Goal: Task Accomplishment & Management: Complete application form

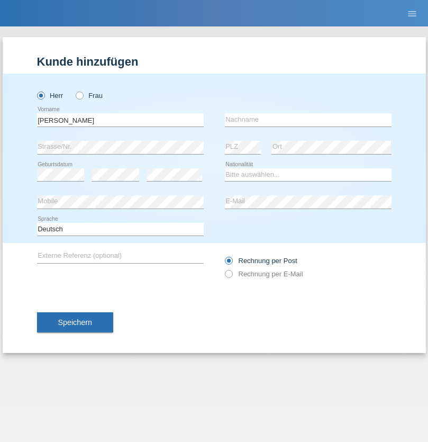
type input "[PERSON_NAME]"
click at [308, 120] on input "text" at bounding box center [308, 119] width 167 height 13
type input "[PERSON_NAME]"
select select "ES"
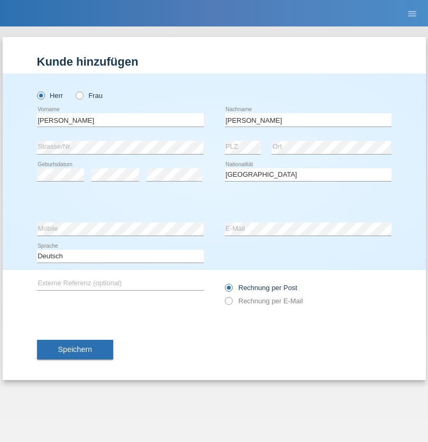
select select "C"
select select "25"
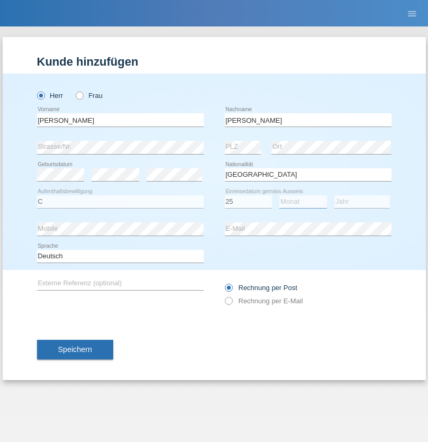
select select "03"
select select "2021"
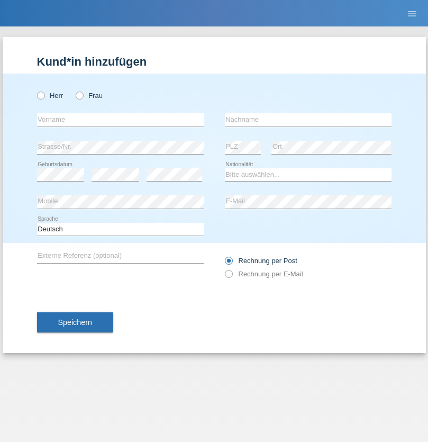
radio input "true"
click at [120, 120] on input "text" at bounding box center [120, 119] width 167 height 13
type input "firat"
click at [308, 120] on input "text" at bounding box center [308, 119] width 167 height 13
type input "kara"
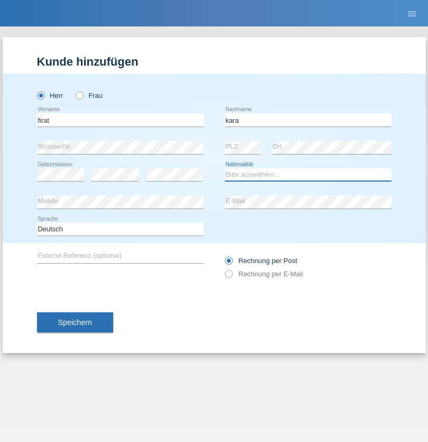
select select "CH"
